Goal: Navigation & Orientation: Go to known website

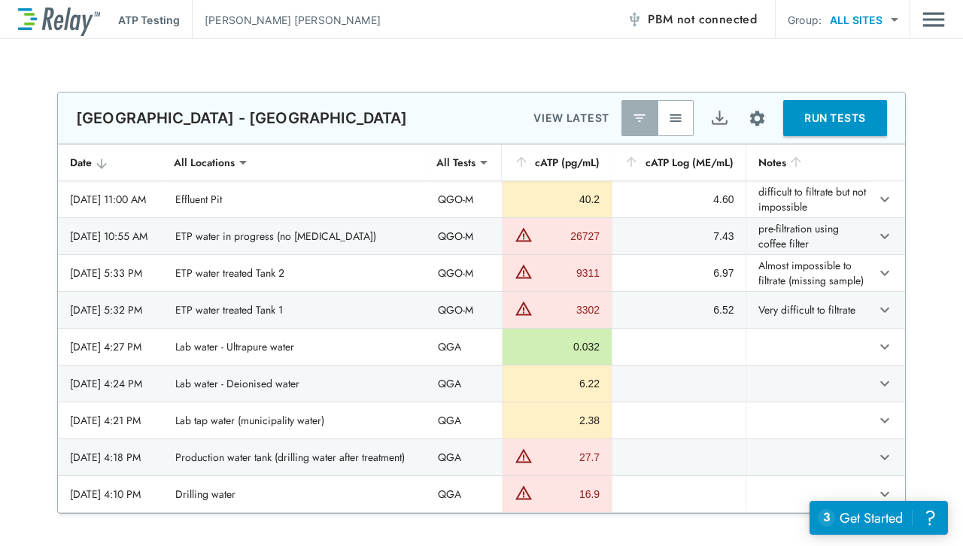
click at [673, 118] on img "button" at bounding box center [675, 118] width 15 height 15
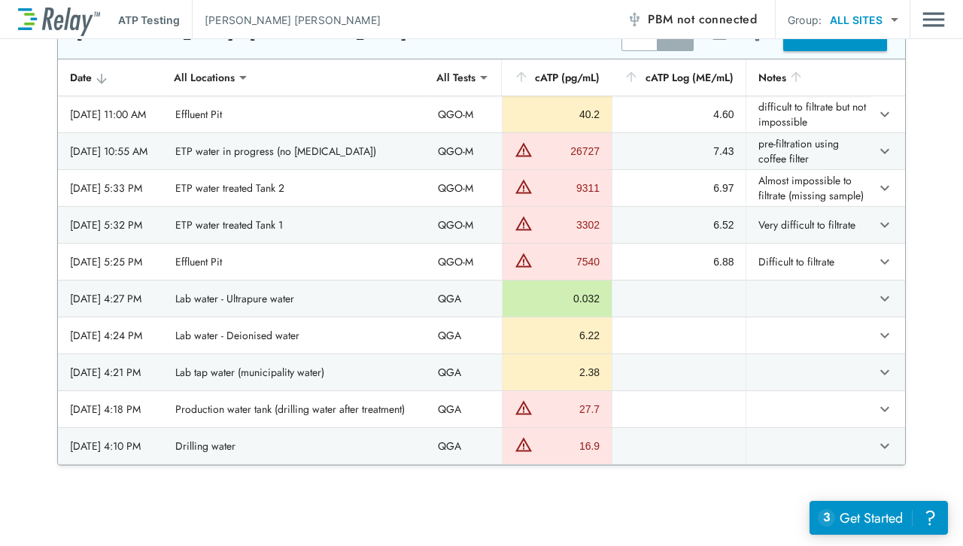
scroll to position [92, 0]
